Goal: Information Seeking & Learning: Learn about a topic

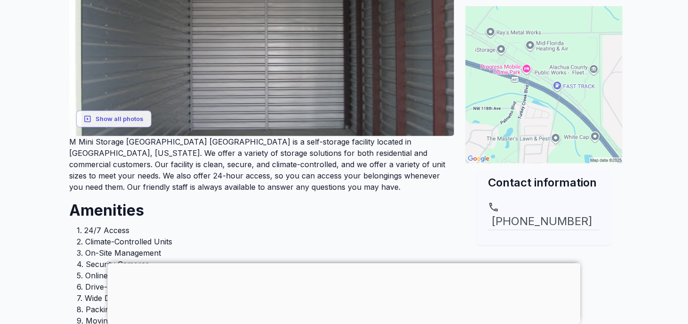
scroll to position [188, 0]
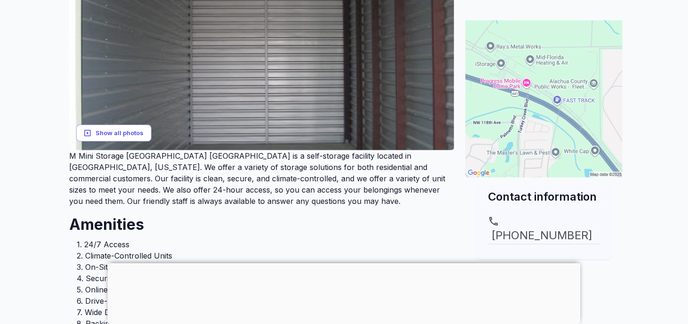
click at [122, 133] on button "Show all photos" at bounding box center [113, 132] width 75 height 17
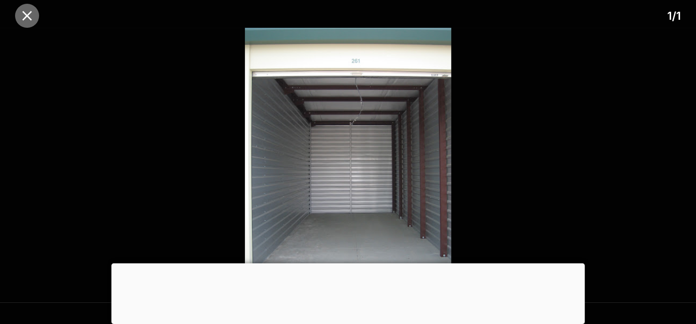
click at [30, 13] on icon "close" at bounding box center [26, 15] width 9 height 9
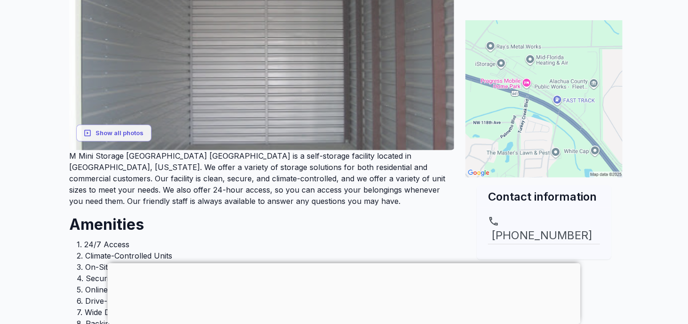
scroll to position [235, 0]
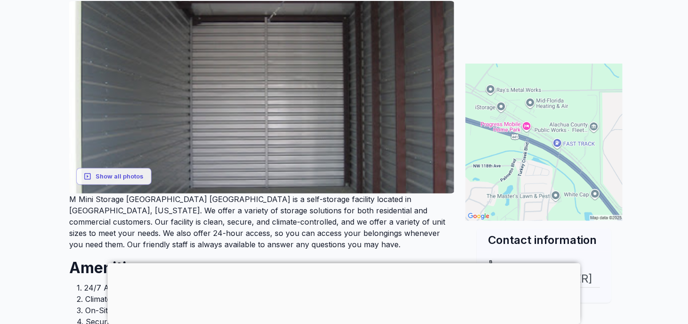
scroll to position [47, 0]
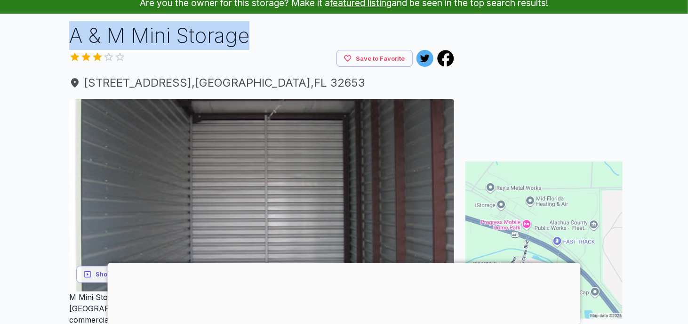
drag, startPoint x: 268, startPoint y: 35, endPoint x: 65, endPoint y: 40, distance: 202.5
click at [65, 40] on div "A & M Mini Storage Save to Favorite [STREET_ADDRESS] Show all photos M Mini Sto…" at bounding box center [262, 290] width 400 height 538
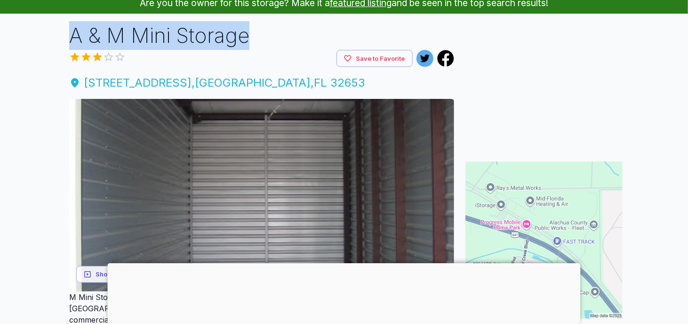
click at [278, 80] on span "[STREET_ADDRESS]" at bounding box center [261, 82] width 385 height 17
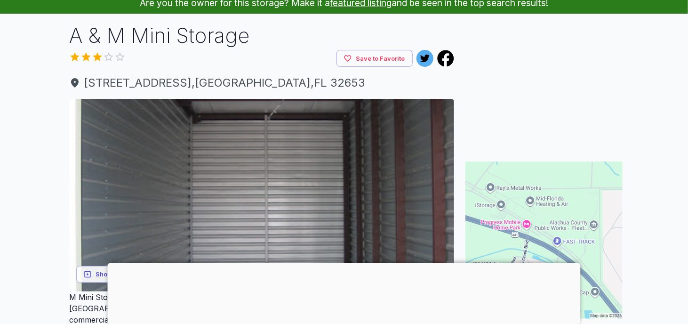
click at [662, 139] on main "Are you the owner for this storage? Make it a featured listing and be seen in t…" at bounding box center [344, 279] width 688 height 575
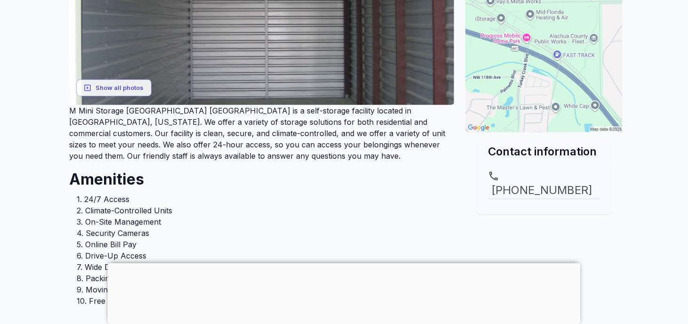
scroll to position [235, 0]
